Goal: Find specific page/section: Find specific page/section

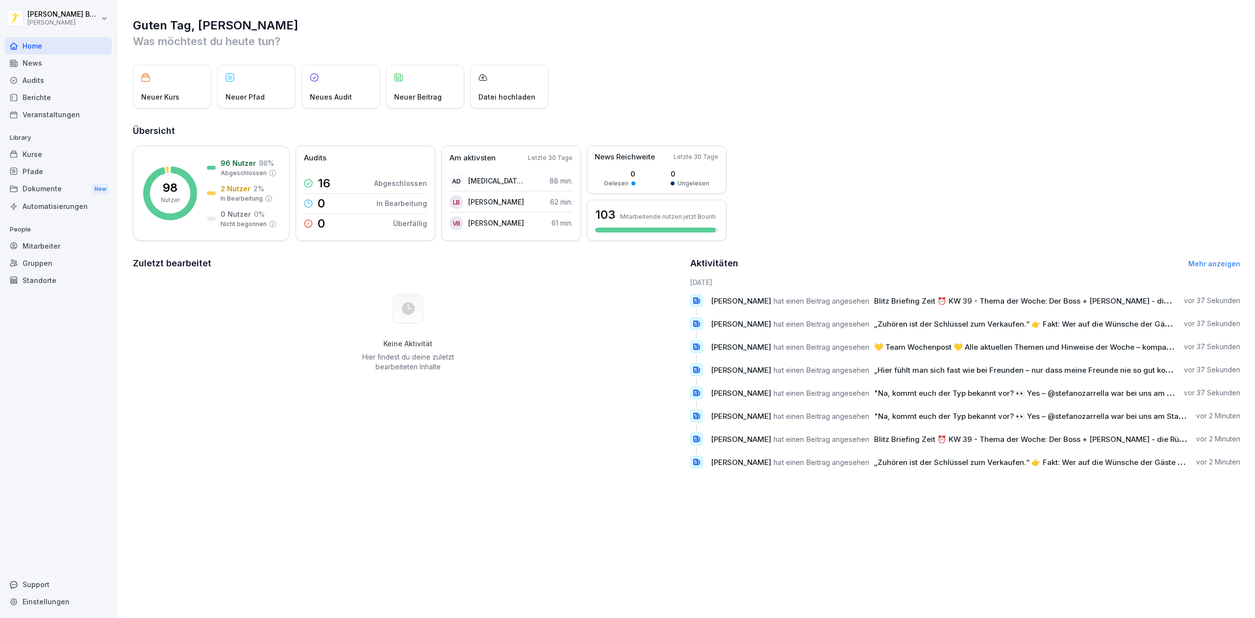
click at [56, 255] on div "Gruppen" at bounding box center [58, 262] width 107 height 17
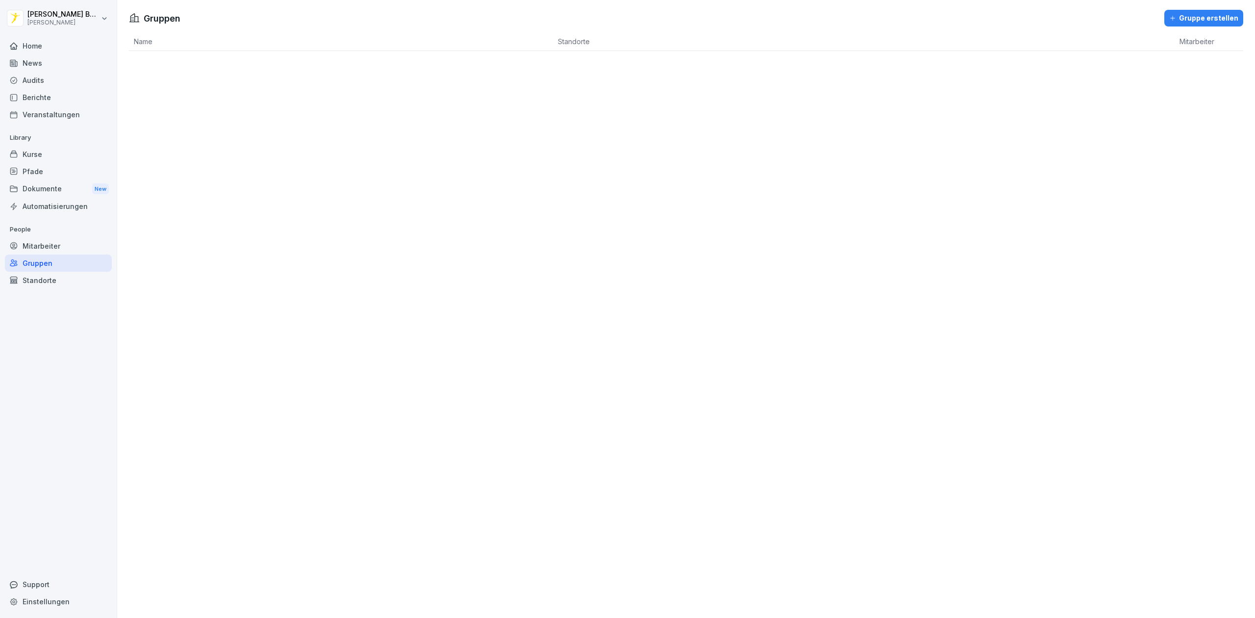
click at [53, 249] on div "Mitarbeiter" at bounding box center [58, 245] width 107 height 17
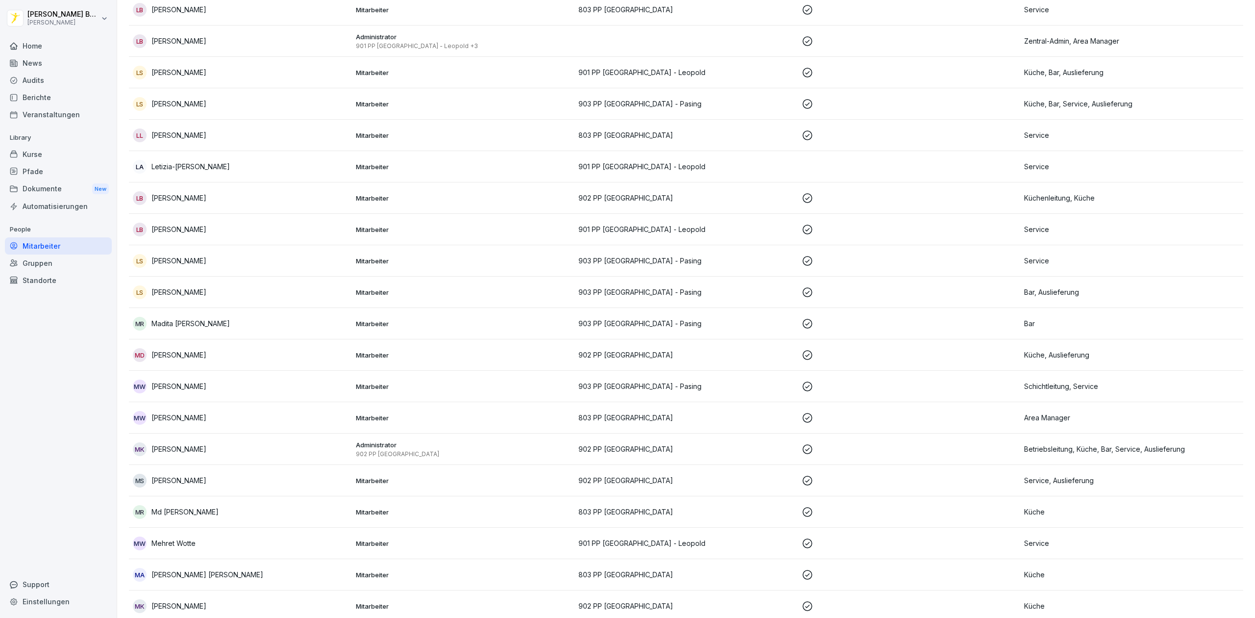
scroll to position [1810, 0]
click at [53, 277] on div "Standorte" at bounding box center [58, 280] width 107 height 17
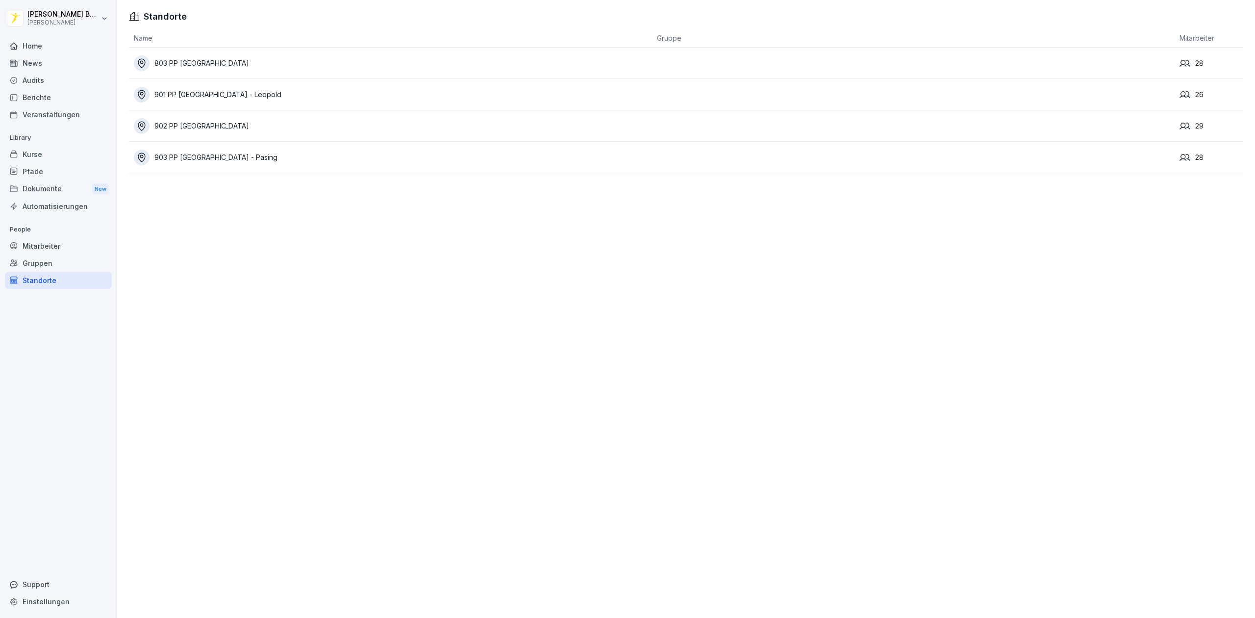
click at [420, 66] on div "803 PP [GEOGRAPHIC_DATA]" at bounding box center [393, 63] width 518 height 16
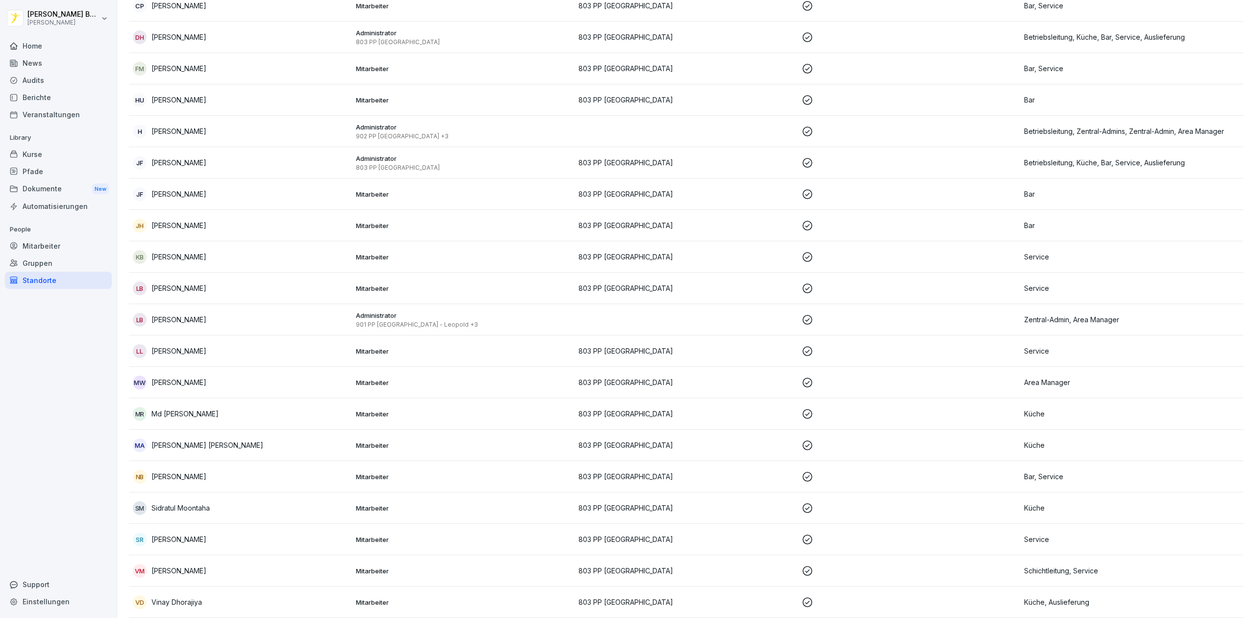
scroll to position [395, 0]
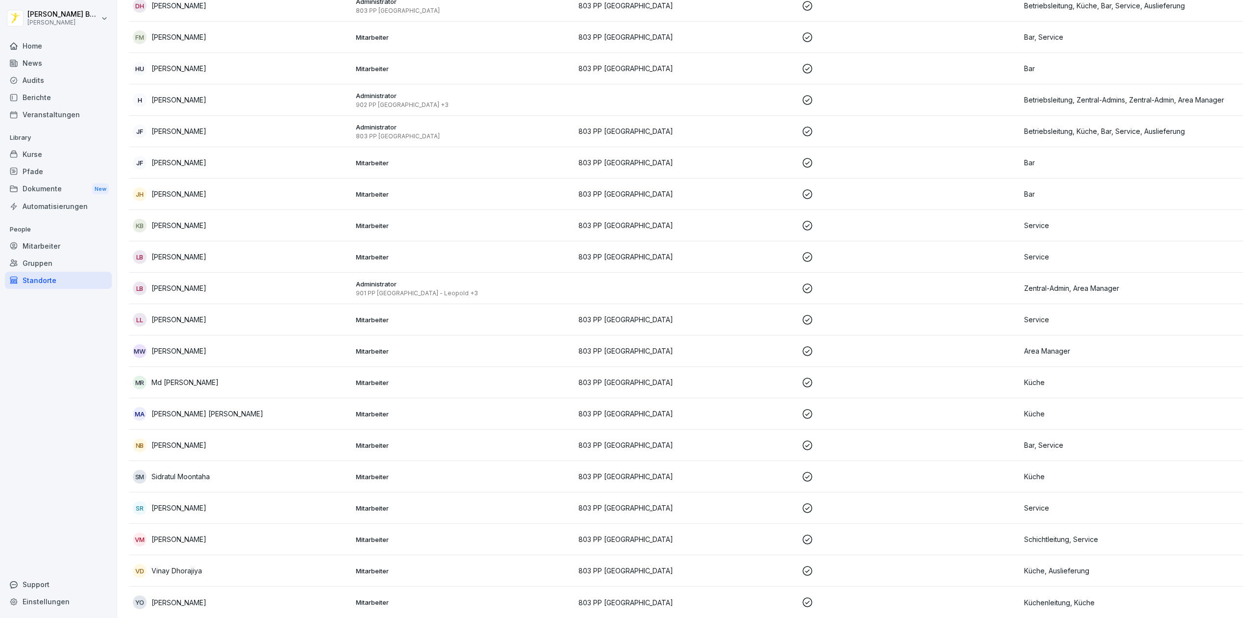
click at [77, 242] on div "Mitarbeiter" at bounding box center [58, 245] width 107 height 17
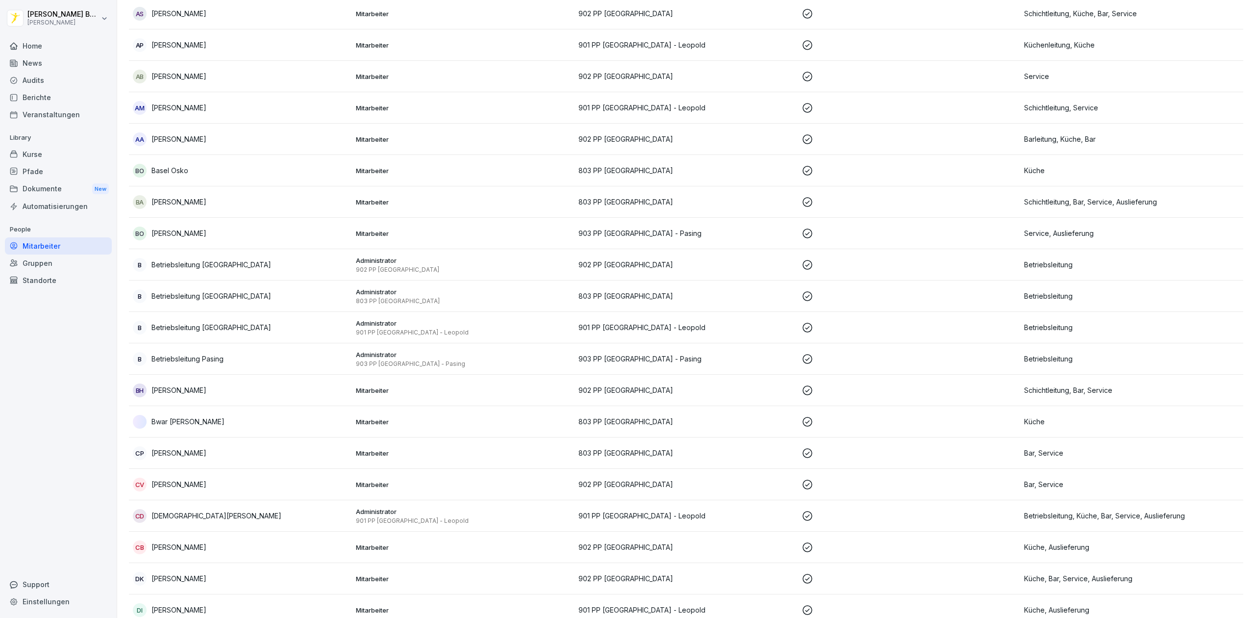
scroll to position [10, 0]
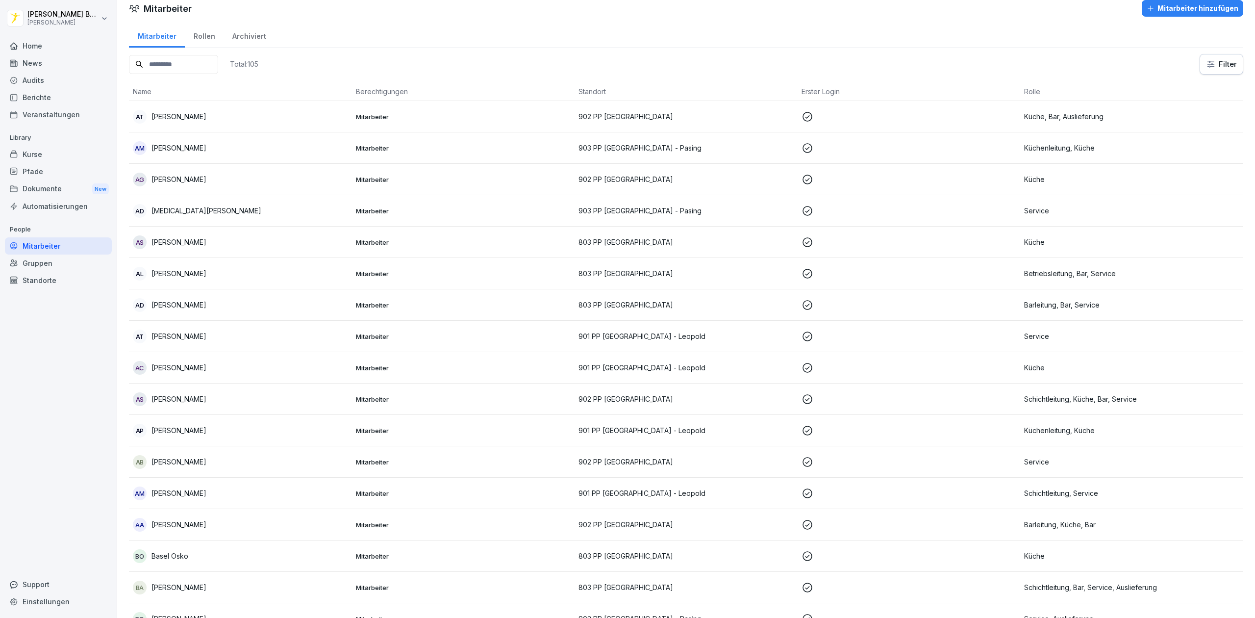
click at [59, 64] on div "News" at bounding box center [58, 62] width 107 height 17
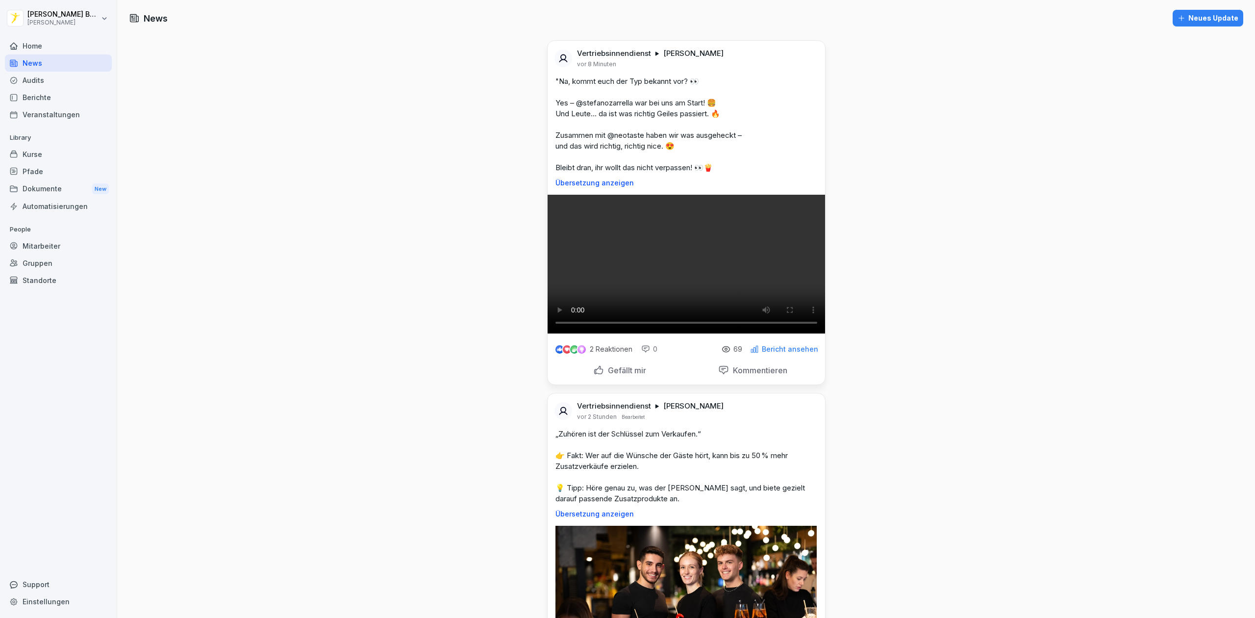
click at [51, 43] on div "Home" at bounding box center [58, 45] width 107 height 17
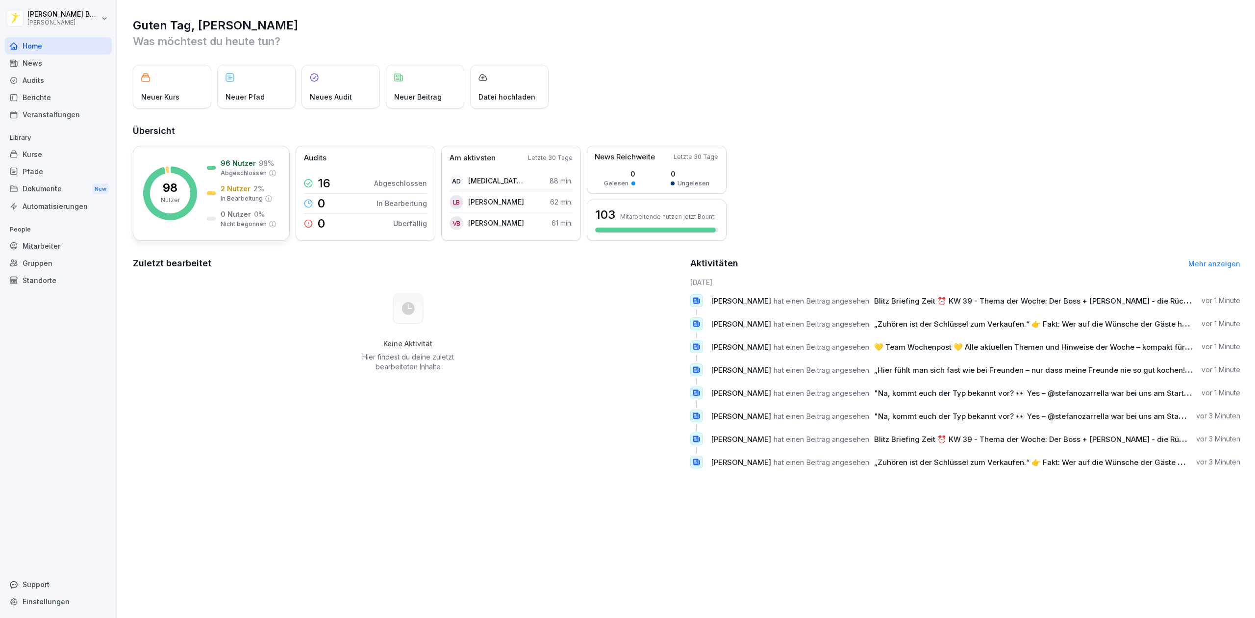
click at [173, 189] on p "98" at bounding box center [170, 188] width 15 height 12
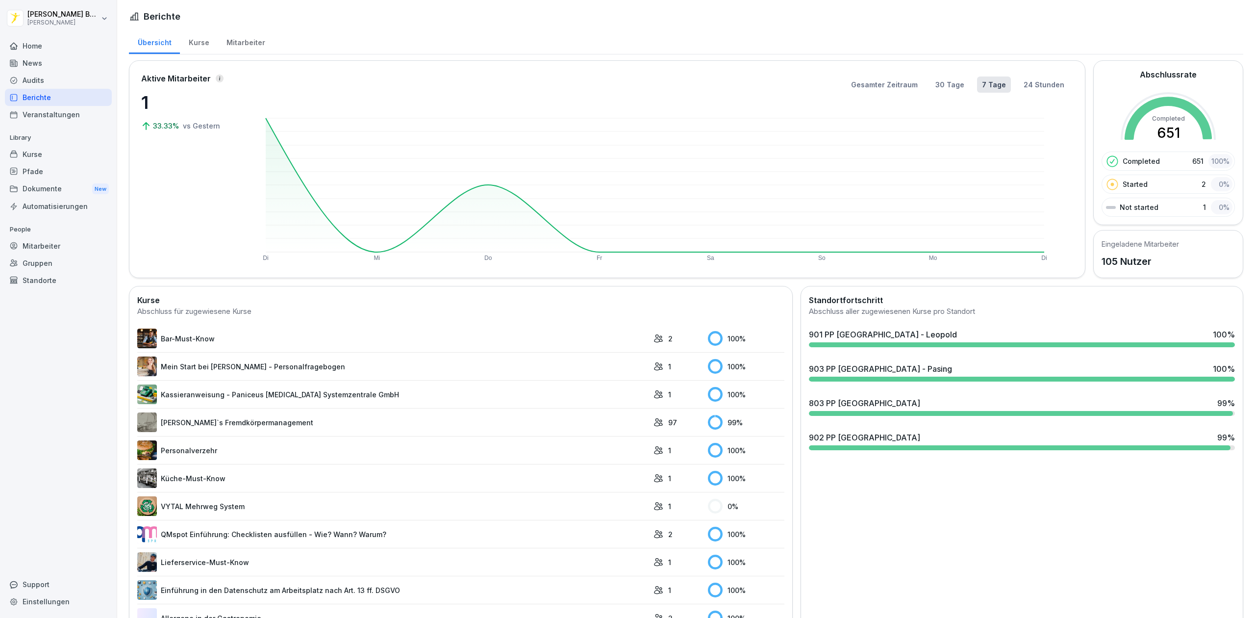
click at [893, 369] on div "903 PP [GEOGRAPHIC_DATA] - Pasing" at bounding box center [880, 369] width 143 height 12
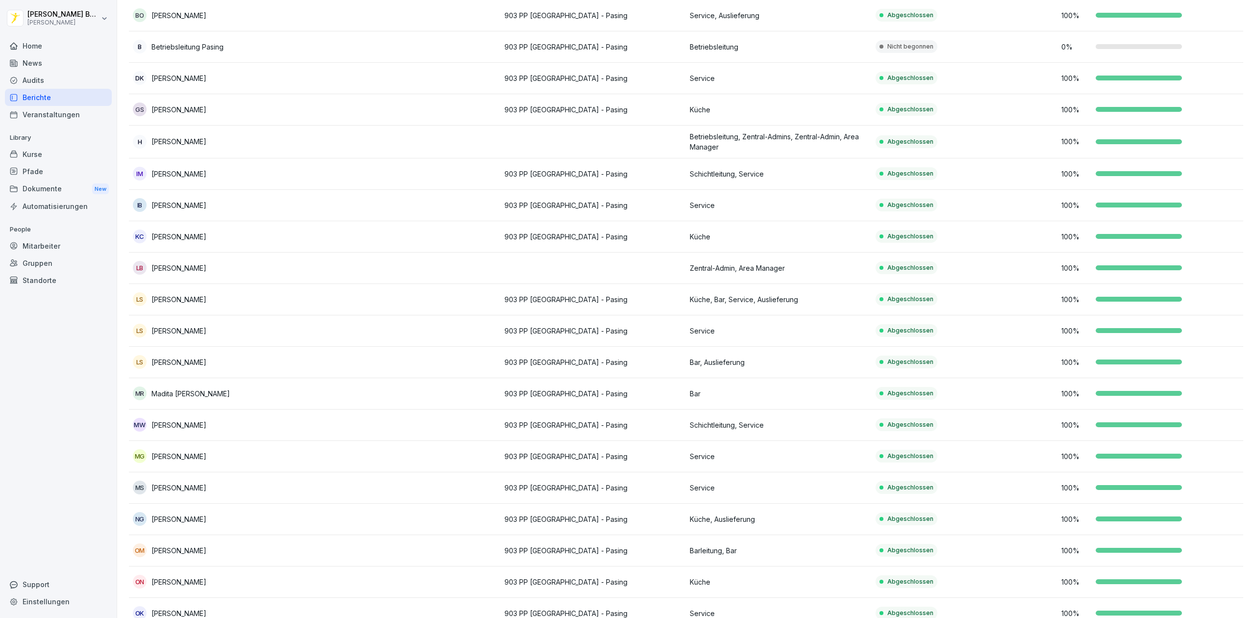
scroll to position [389, 0]
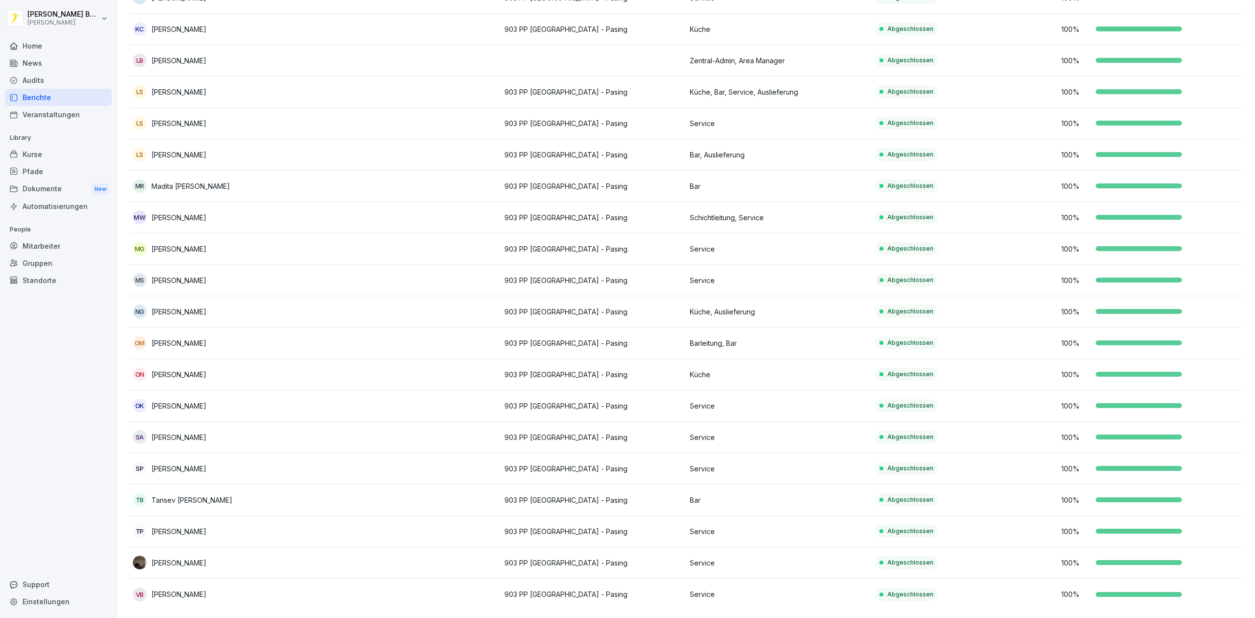
click at [55, 92] on div "Berichte" at bounding box center [58, 97] width 107 height 17
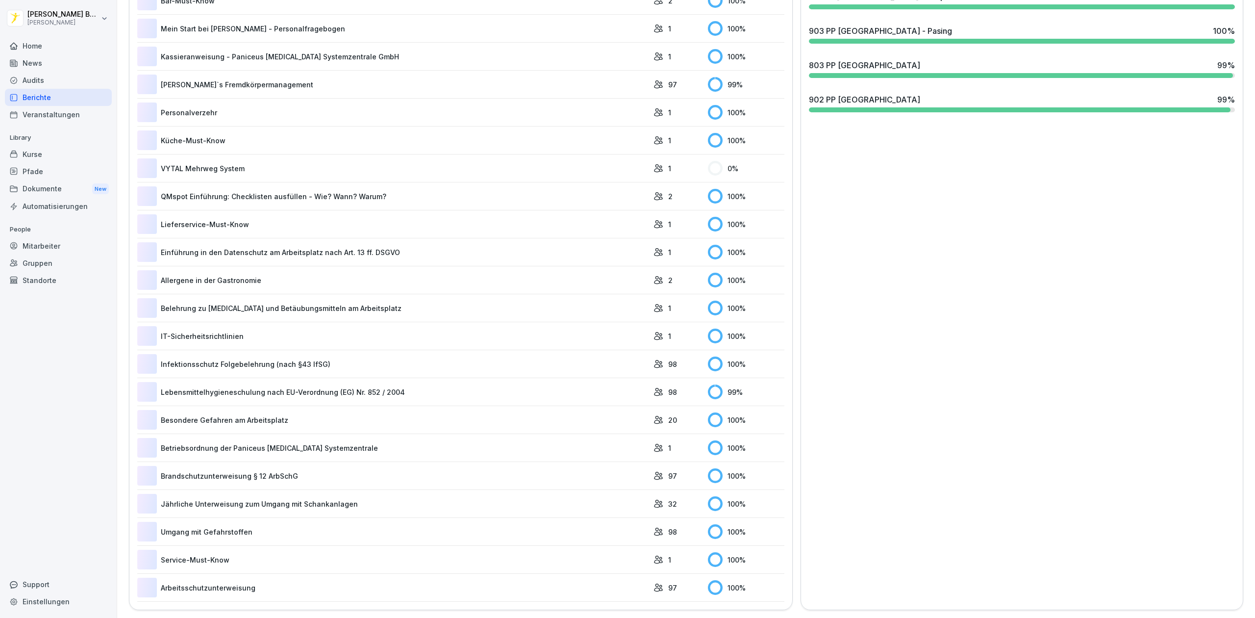
scroll to position [60, 0]
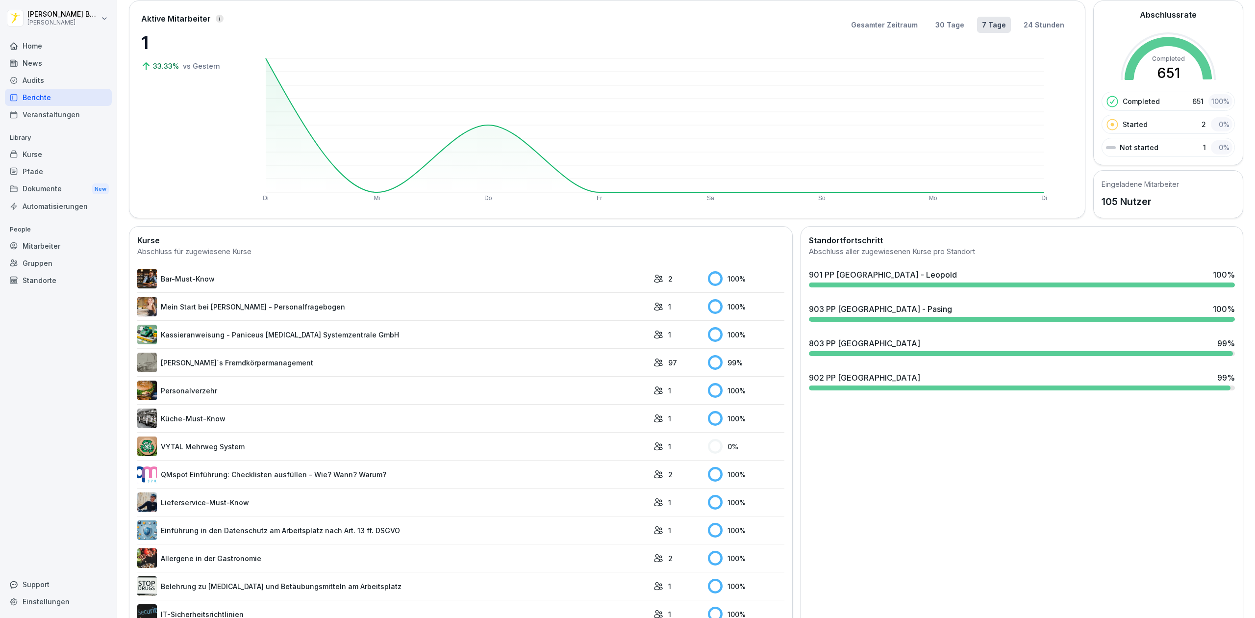
click at [953, 281] on div "901 PP [GEOGRAPHIC_DATA] - Leopold 100 %" at bounding box center [1022, 278] width 434 height 26
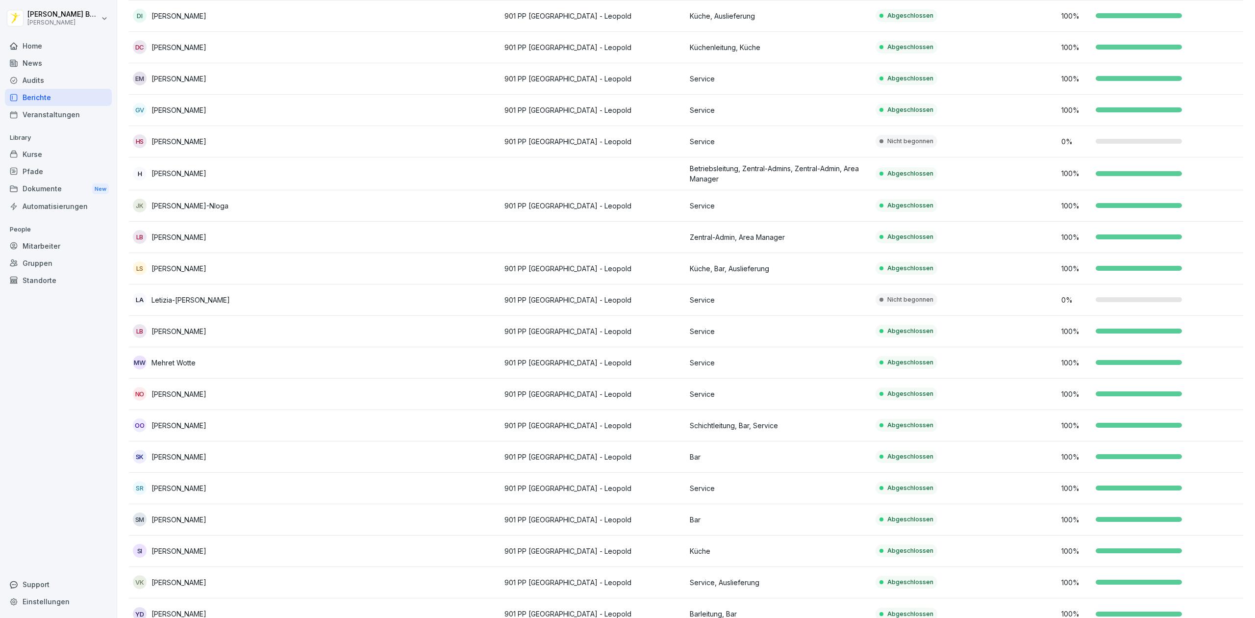
scroll to position [326, 0]
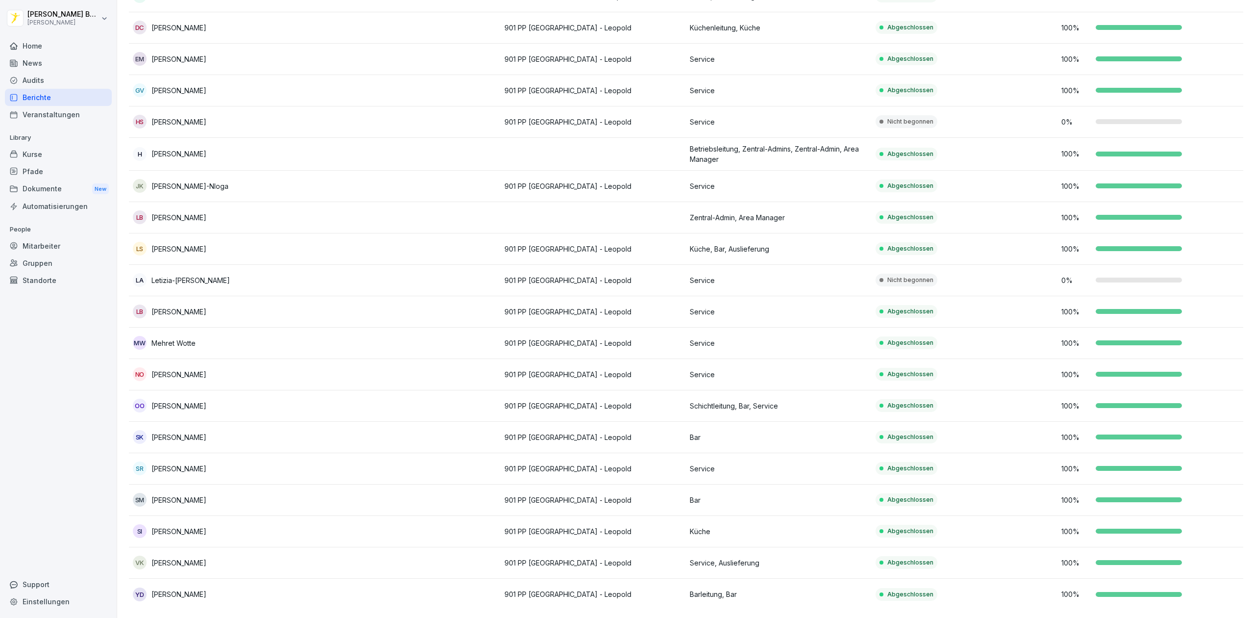
click at [77, 97] on div "Berichte" at bounding box center [58, 97] width 107 height 17
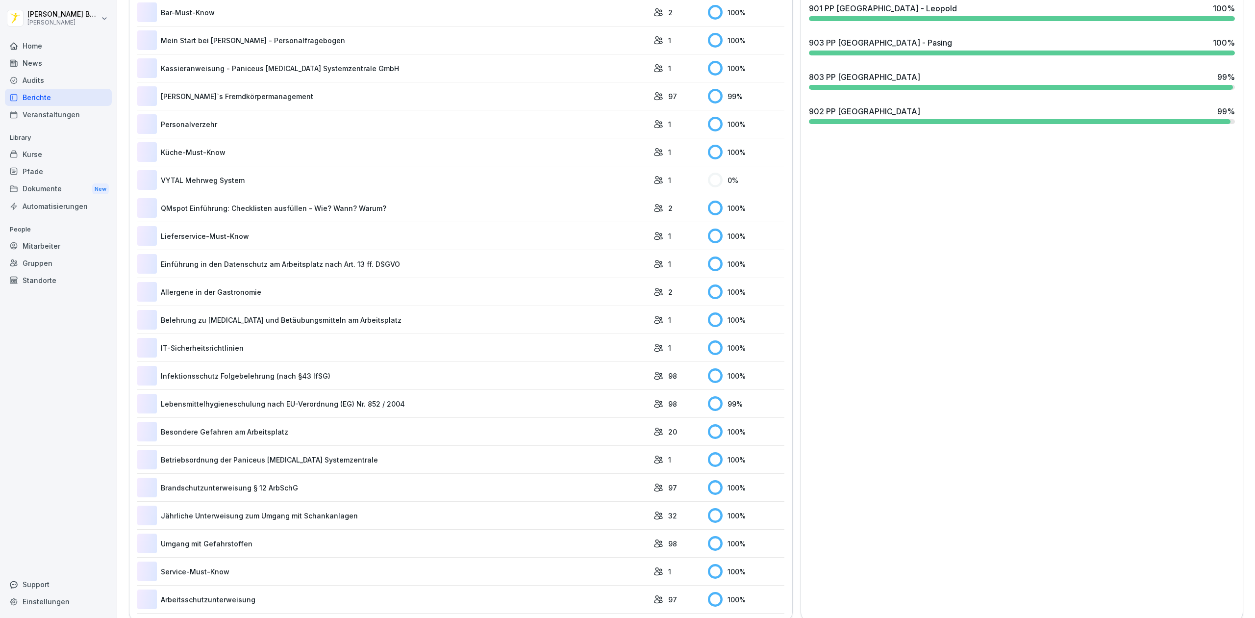
scroll to position [60, 0]
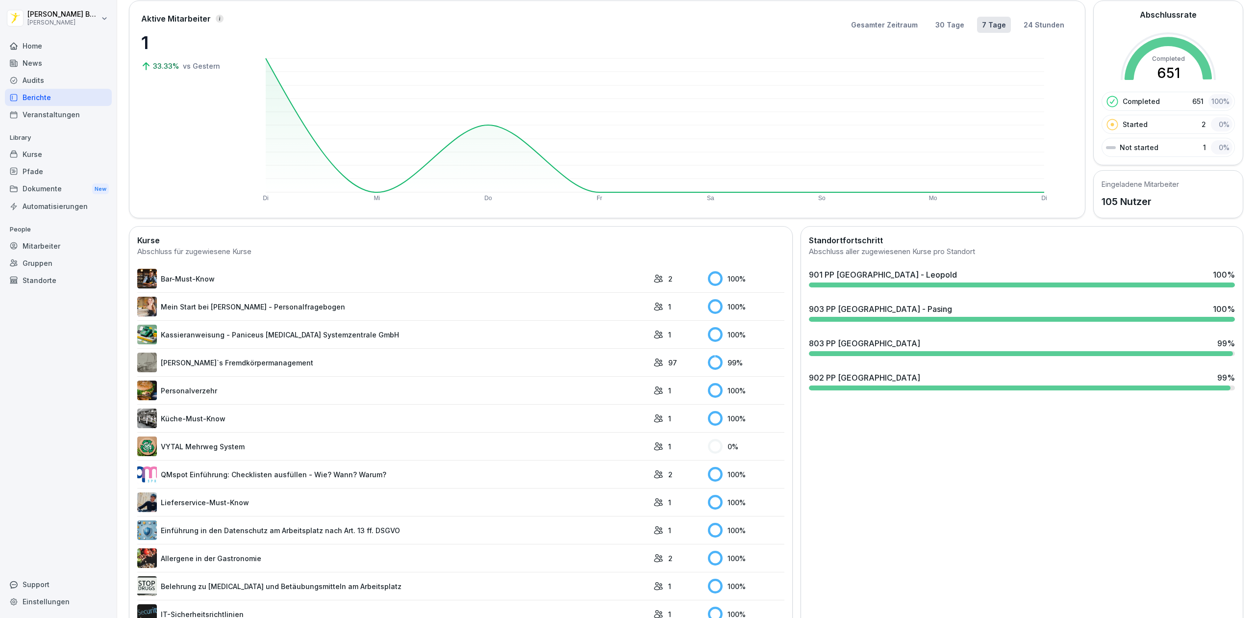
click at [876, 337] on div "803 PP [GEOGRAPHIC_DATA] 99 %" at bounding box center [1022, 343] width 426 height 12
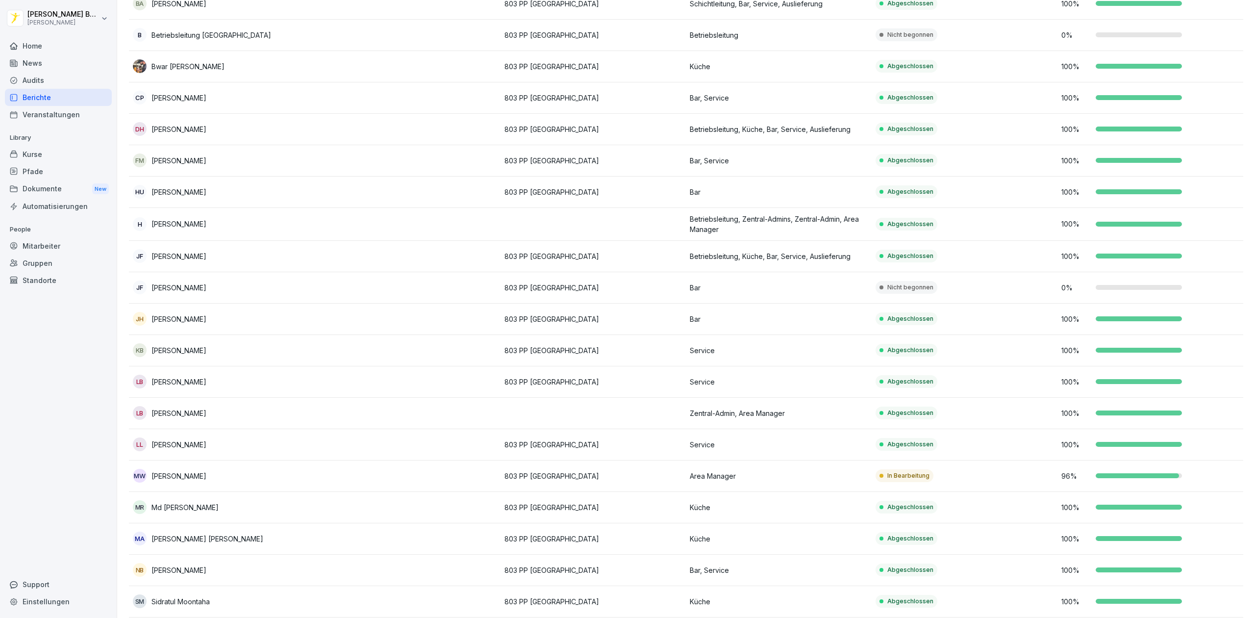
scroll to position [389, 0]
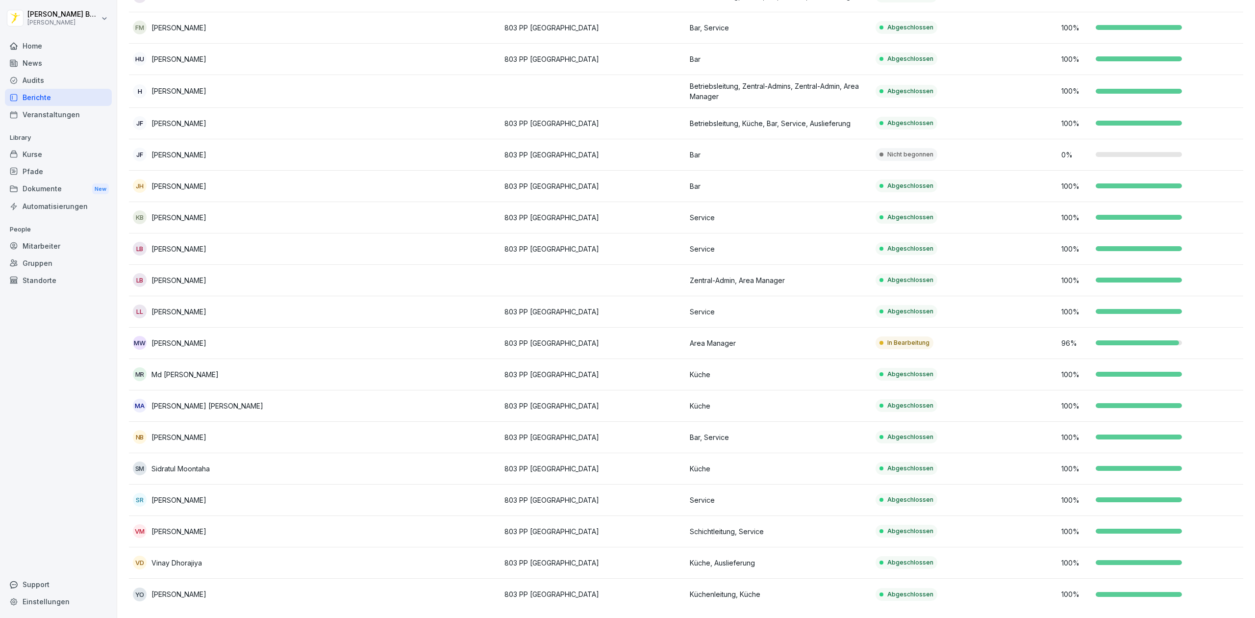
click at [41, 98] on div "Berichte" at bounding box center [58, 97] width 107 height 17
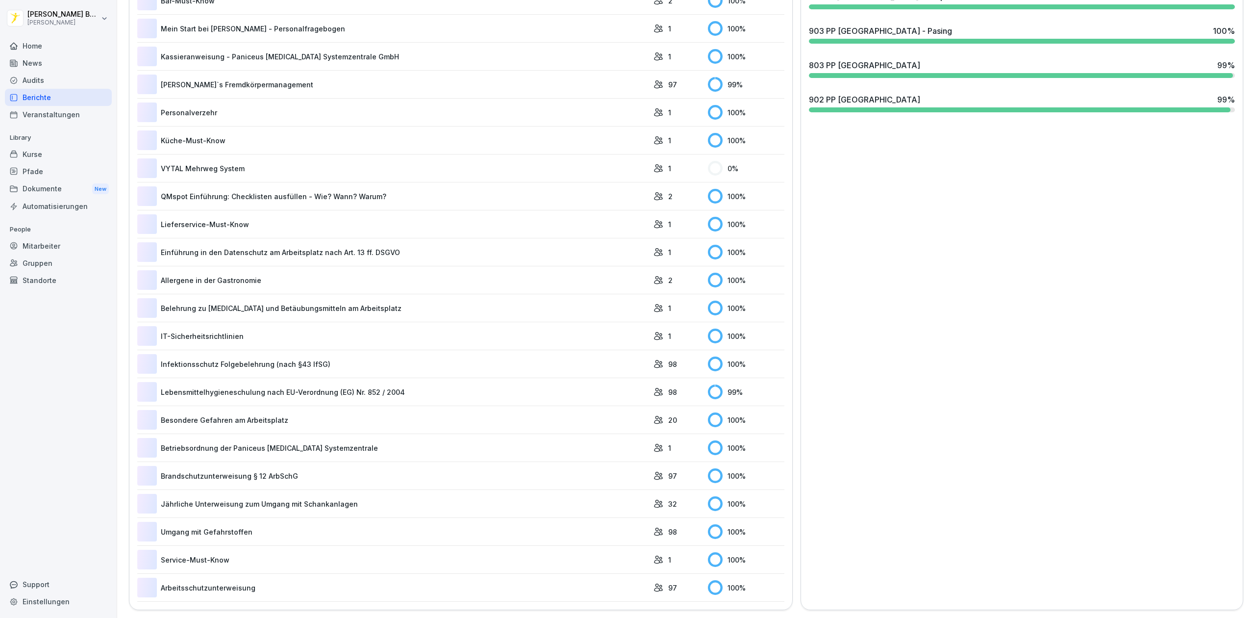
scroll to position [60, 0]
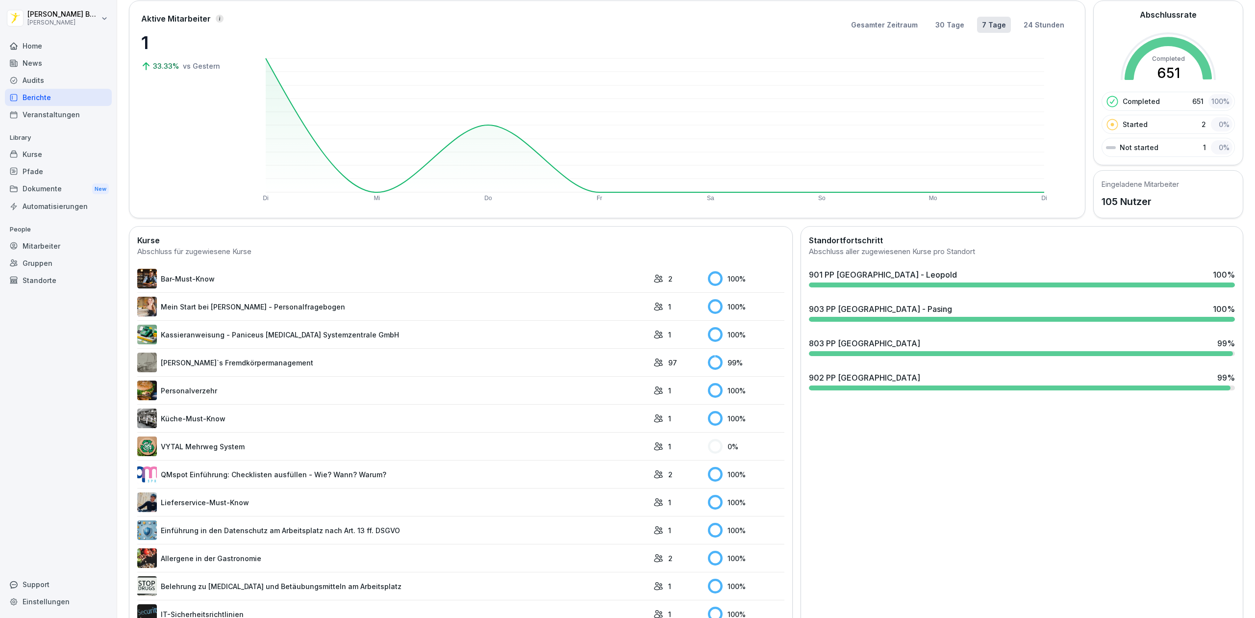
click at [846, 387] on div at bounding box center [1020, 387] width 422 height 5
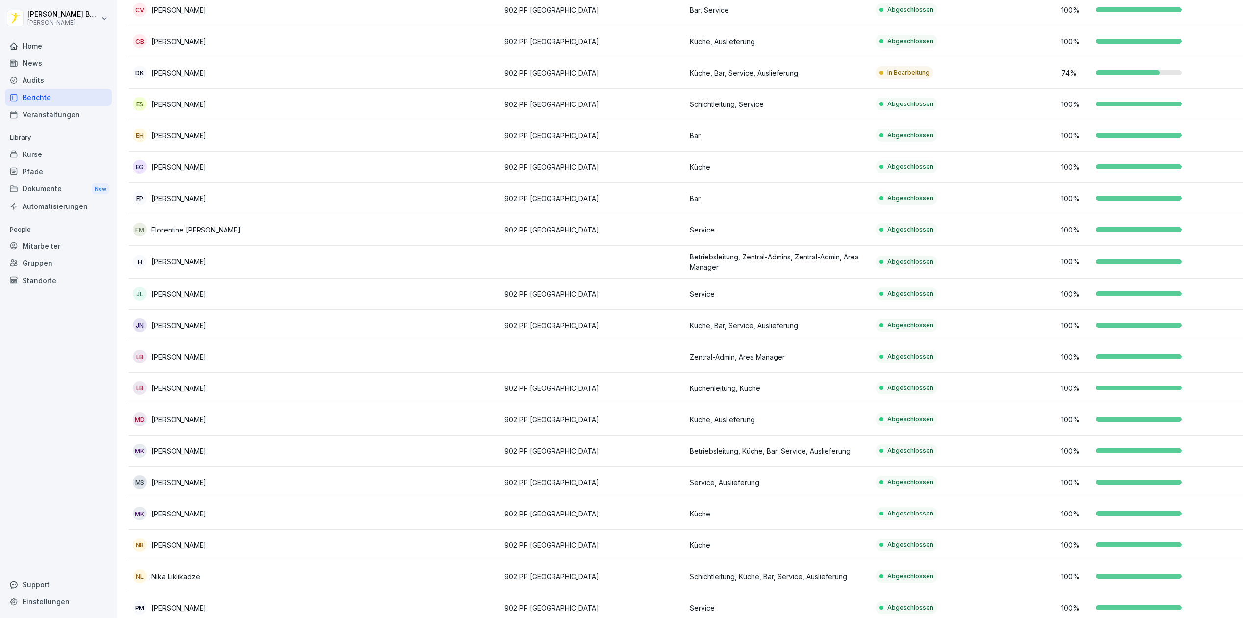
scroll to position [420, 0]
